Goal: Register for event/course

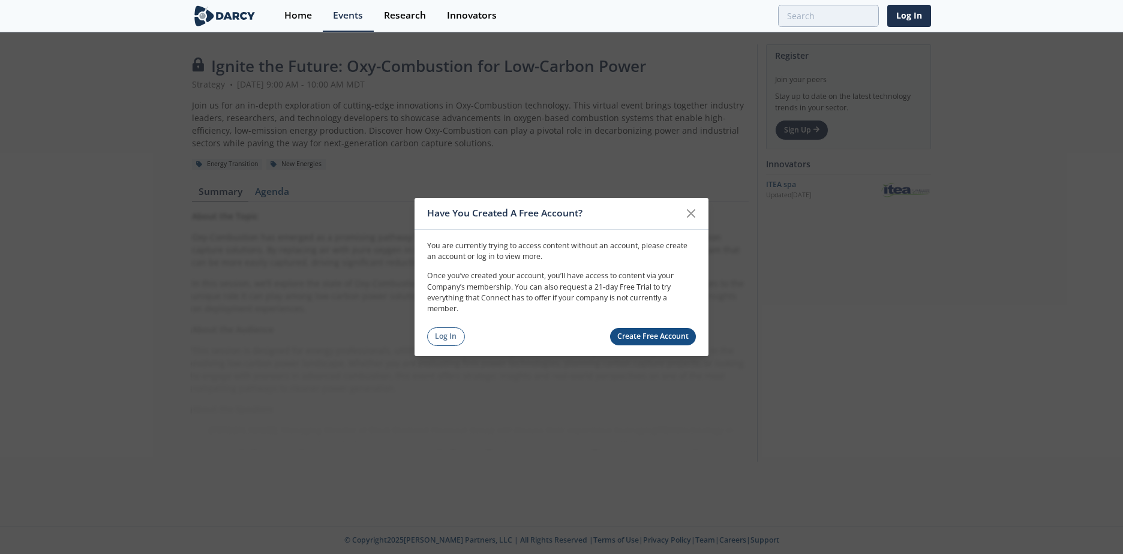
click at [655, 338] on link "Create Free Account" at bounding box center [653, 336] width 86 height 17
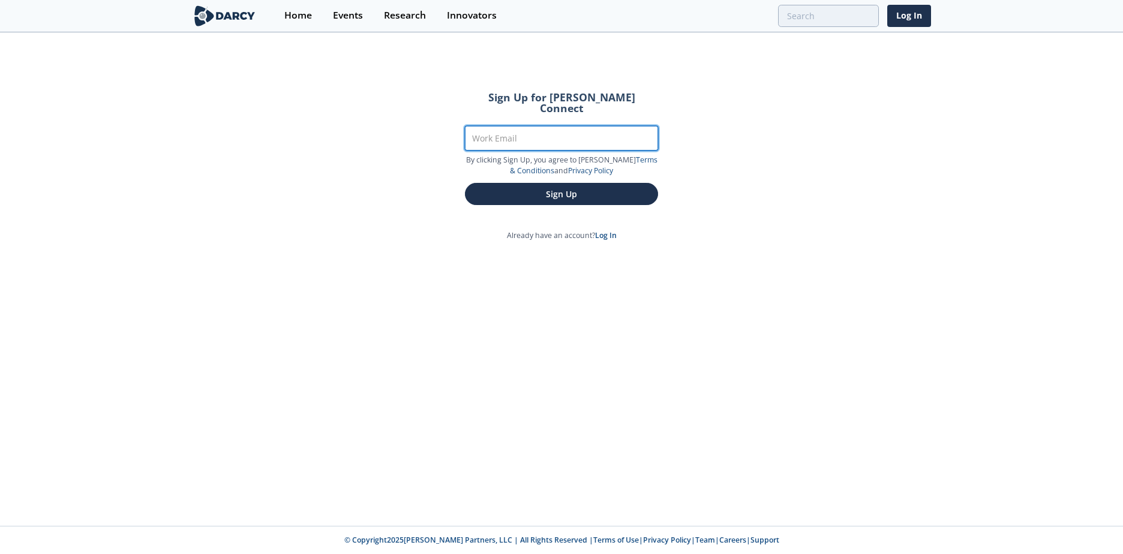
click at [516, 129] on input "Work Email" at bounding box center [561, 138] width 193 height 25
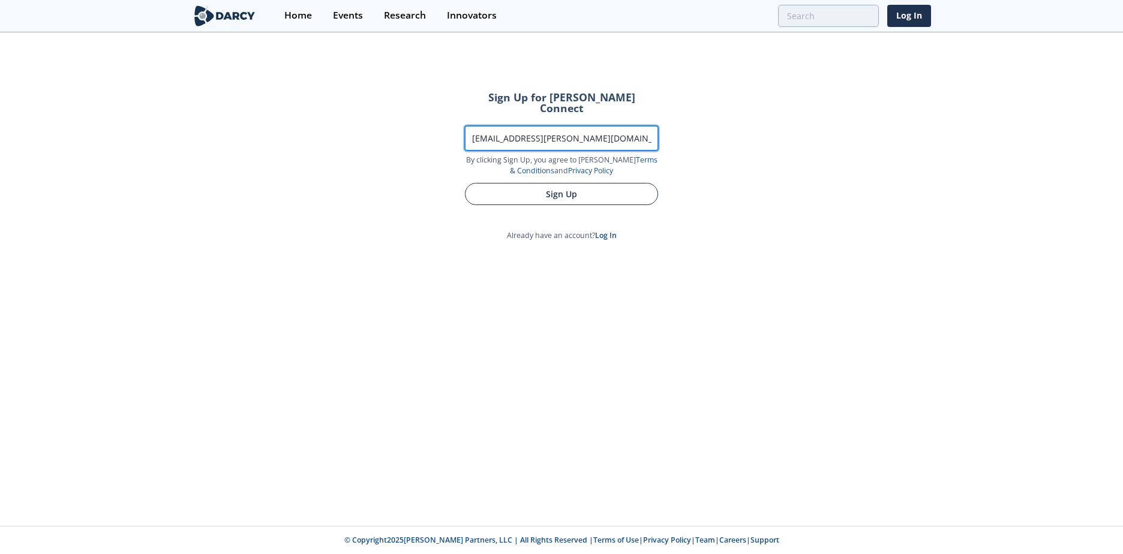
type input "[EMAIL_ADDRESS][PERSON_NAME][DOMAIN_NAME]"
click at [564, 184] on button "Sign Up" at bounding box center [561, 194] width 193 height 22
click at [571, 183] on button "Sign Up" at bounding box center [561, 194] width 193 height 22
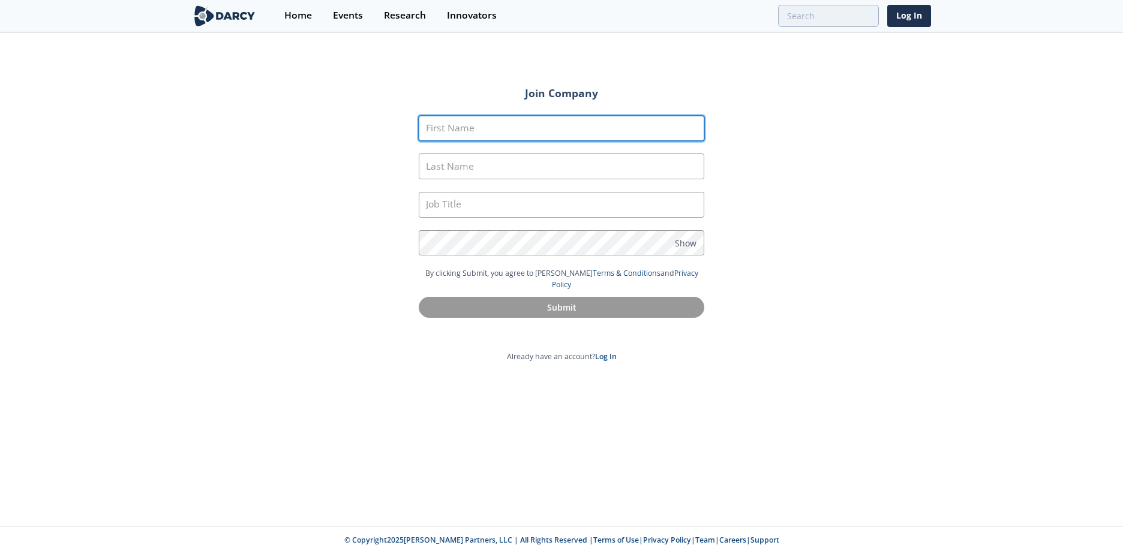
click at [482, 128] on input "First Name" at bounding box center [562, 129] width 286 height 26
type input "Garret"
type input "Jones"
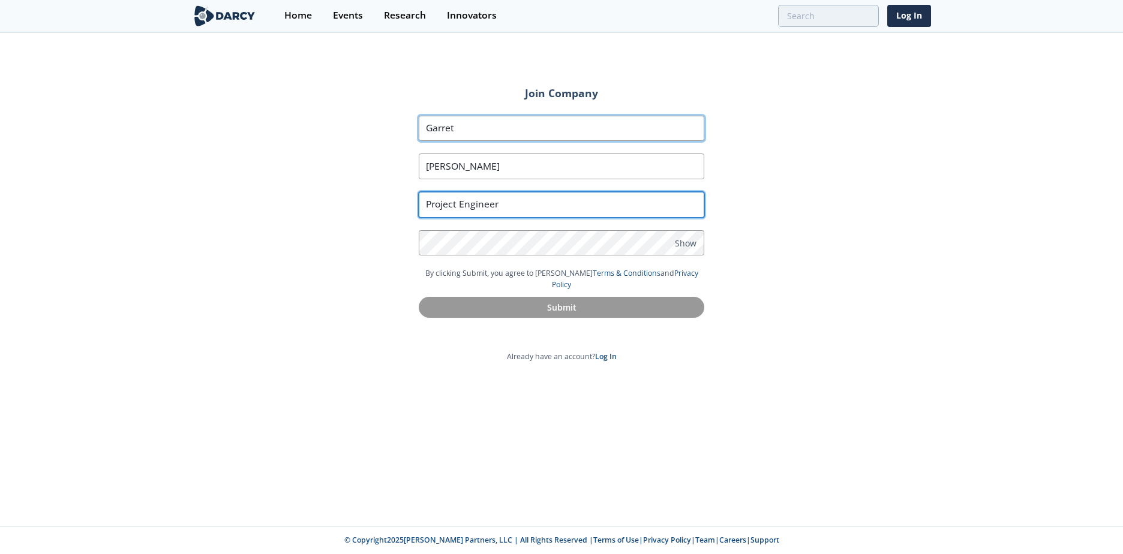
type input "Project Engineer"
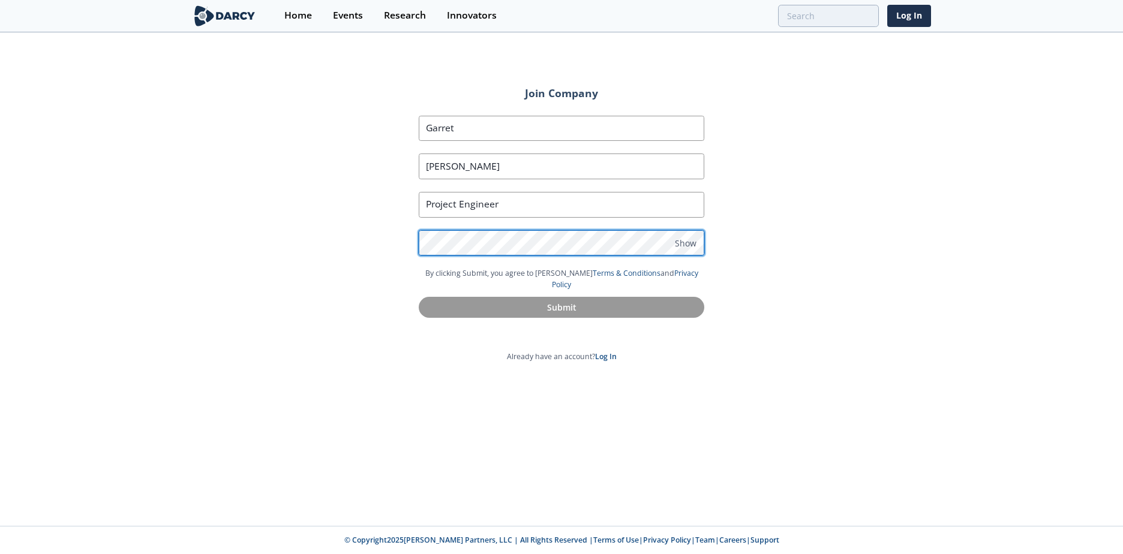
click at [419, 230] on div at bounding box center [419, 230] width 0 height 0
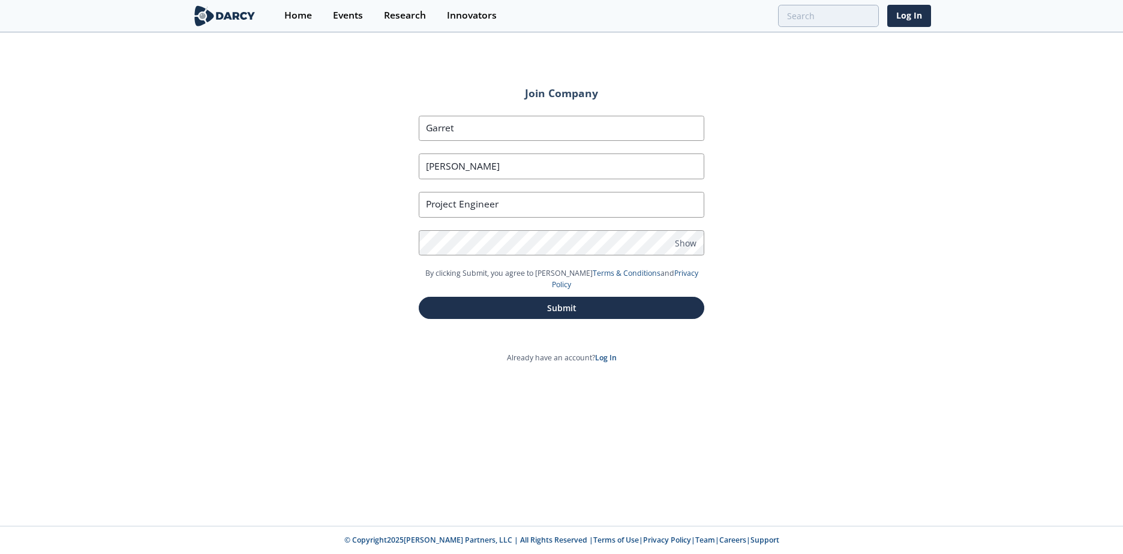
click at [585, 504] on div "Join Company First Name Garret Last Name Jones Job Title Project Engineer Passw…" at bounding box center [561, 280] width 1123 height 493
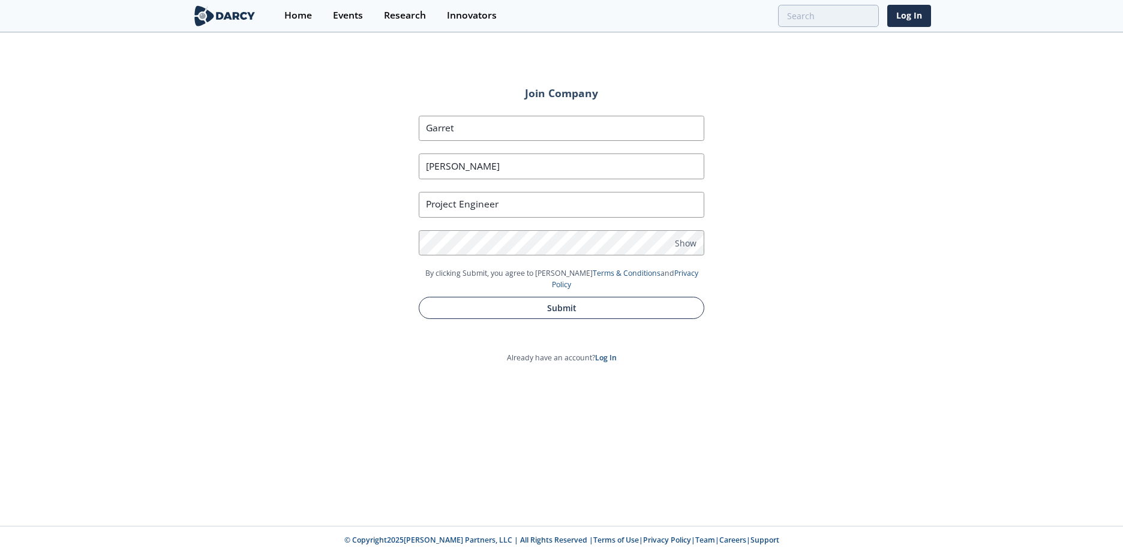
click at [579, 297] on button "Submit" at bounding box center [562, 308] width 286 height 22
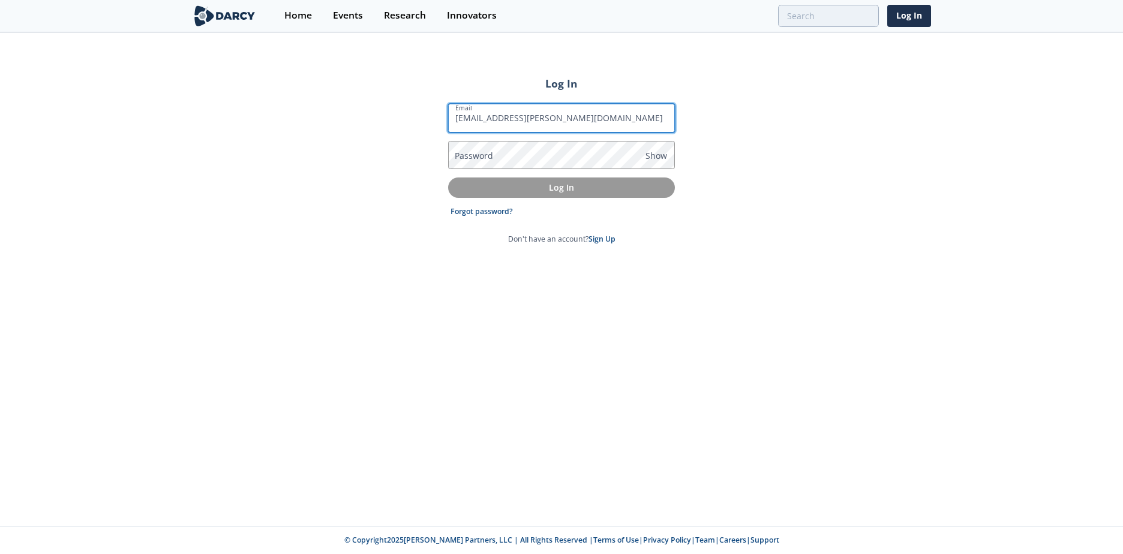
type input "[EMAIL_ADDRESS][PERSON_NAME][DOMAIN_NAME]"
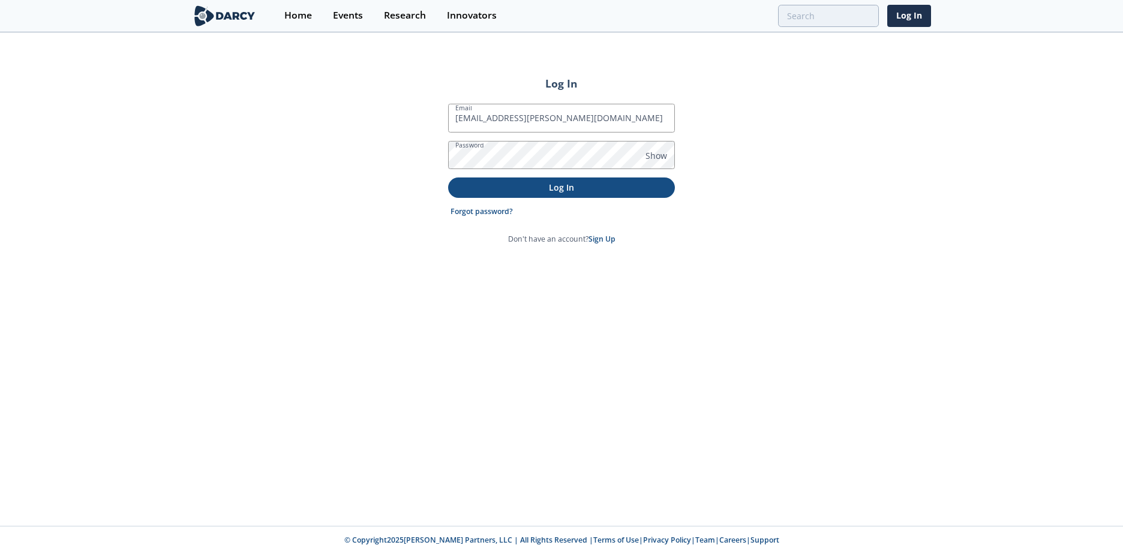
click at [582, 194] on button "Log In" at bounding box center [561, 188] width 227 height 20
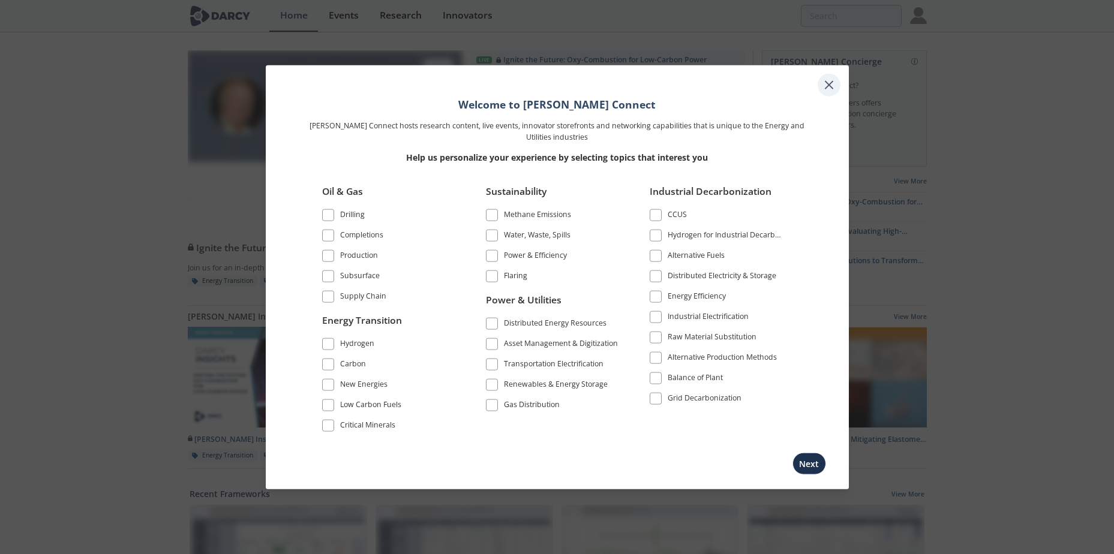
click at [827, 85] on icon at bounding box center [829, 85] width 14 height 14
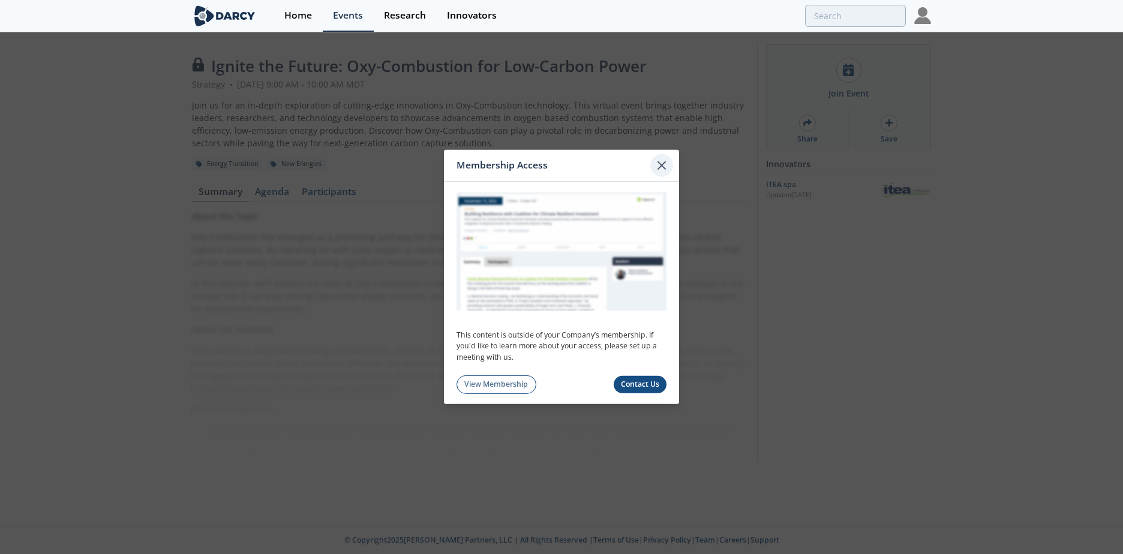
click at [660, 164] on icon at bounding box center [661, 165] width 7 height 7
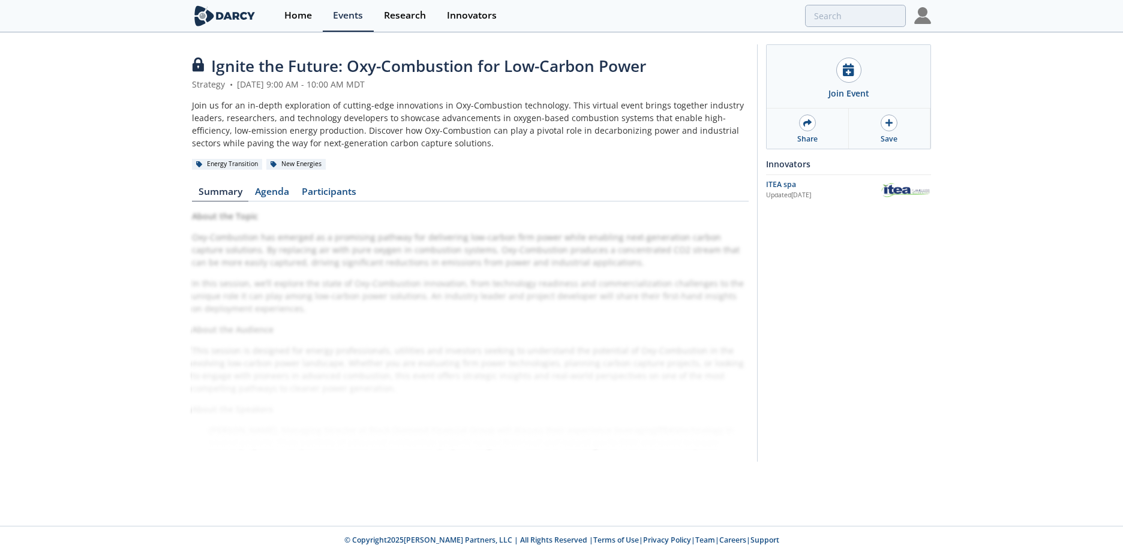
click at [284, 113] on div "Join us for an in-depth exploration of cutting-edge innovations in Oxy-Combusti…" at bounding box center [470, 124] width 557 height 50
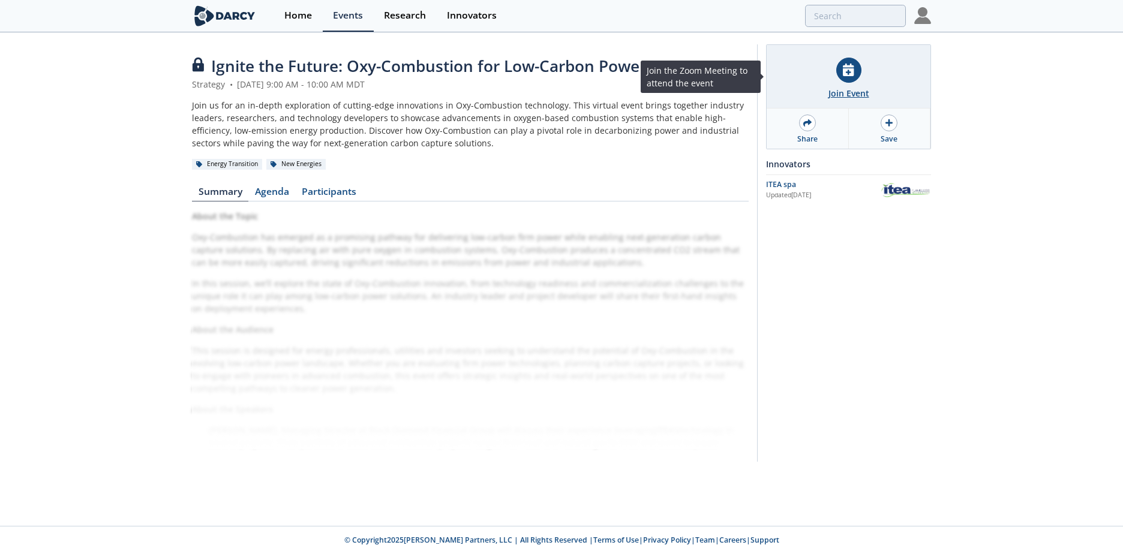
click at [857, 91] on div "Join Event" at bounding box center [848, 93] width 41 height 13
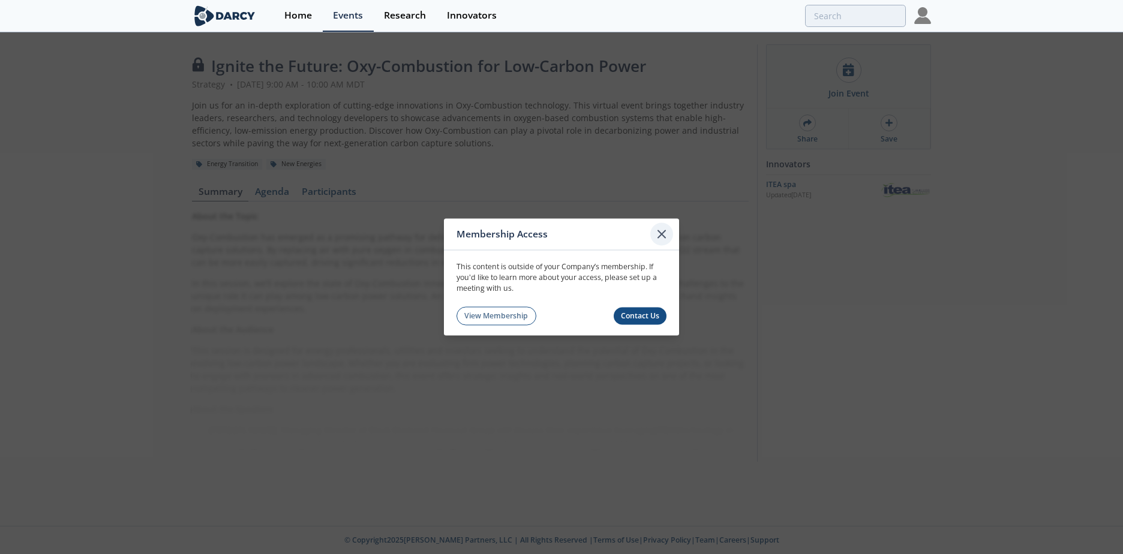
click at [659, 238] on icon at bounding box center [661, 234] width 7 height 7
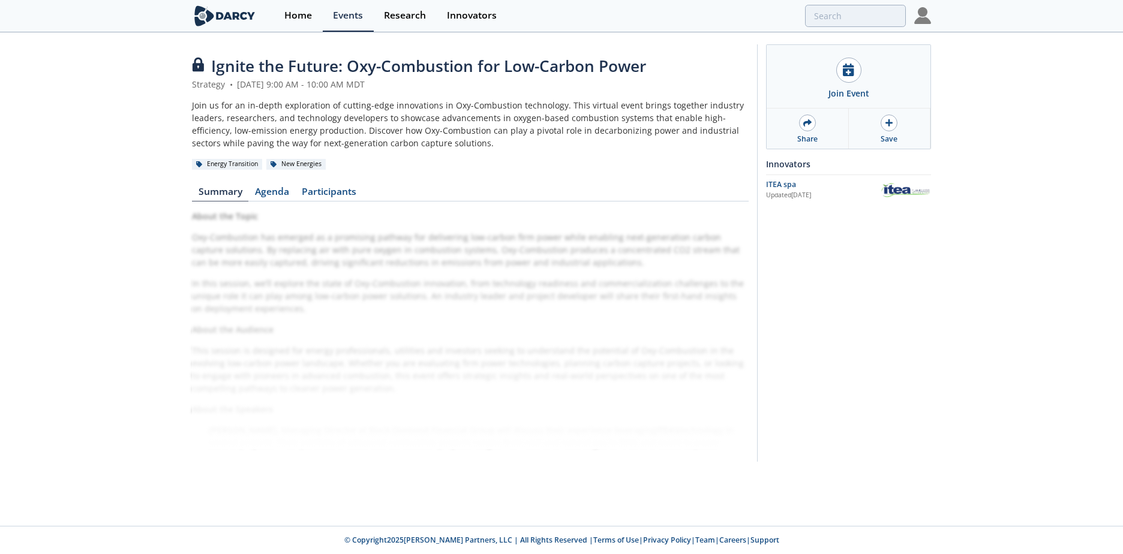
click at [439, 124] on div "Join us for an in-depth exploration of cutting-edge innovations in Oxy-Combusti…" at bounding box center [470, 124] width 557 height 50
